Goal: Transaction & Acquisition: Purchase product/service

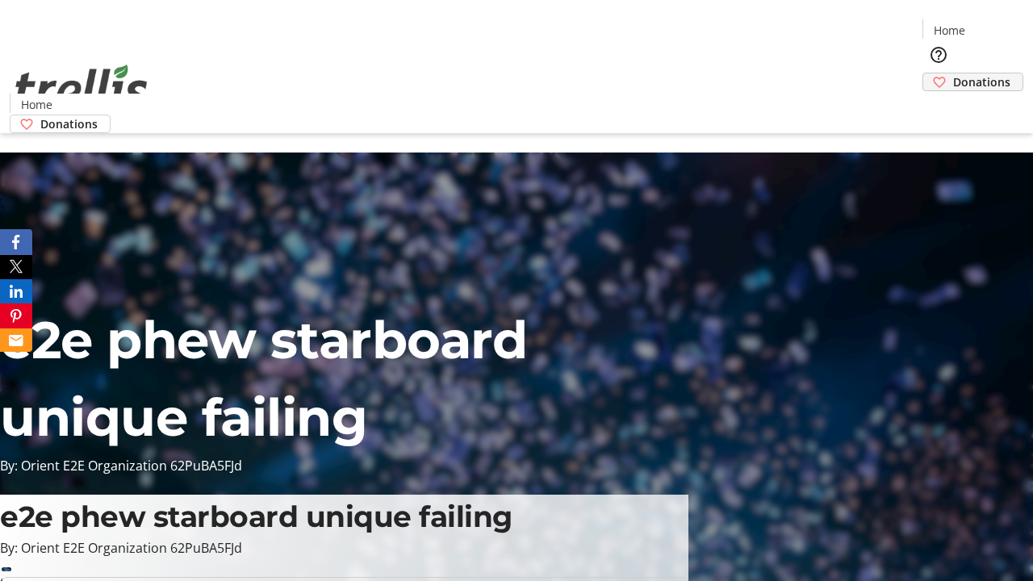
click at [953, 73] on span "Donations" at bounding box center [981, 81] width 57 height 17
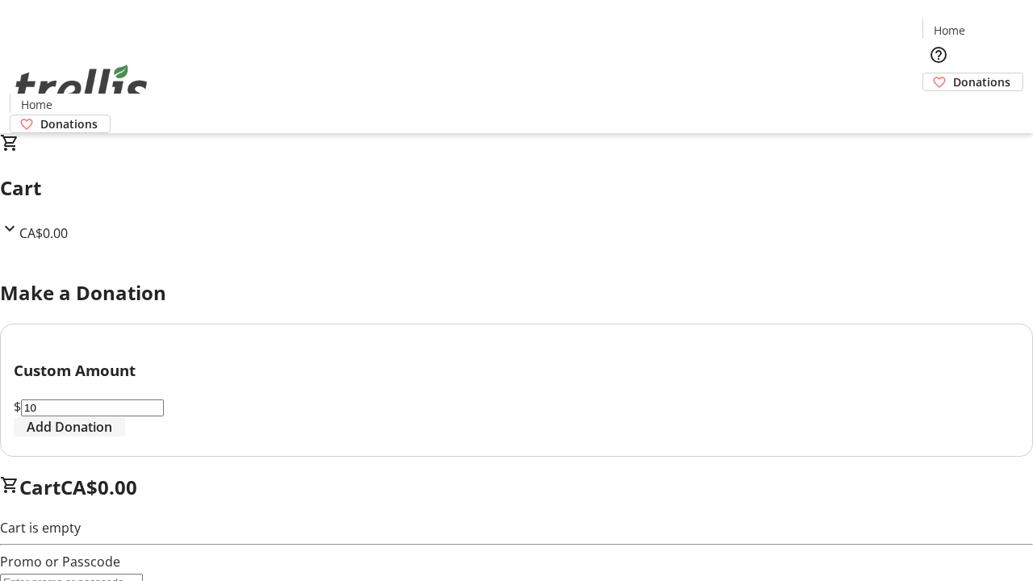
click at [112, 437] on span "Add Donation" at bounding box center [70, 426] width 86 height 19
